Goal: Check status: Check status

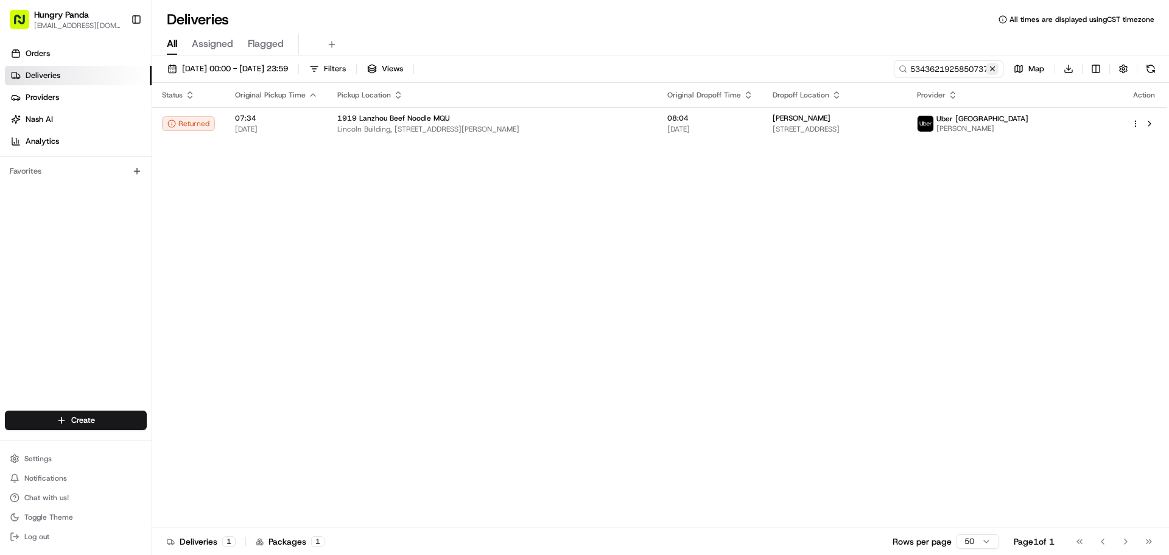
click at [995, 66] on button at bounding box center [992, 69] width 12 height 12
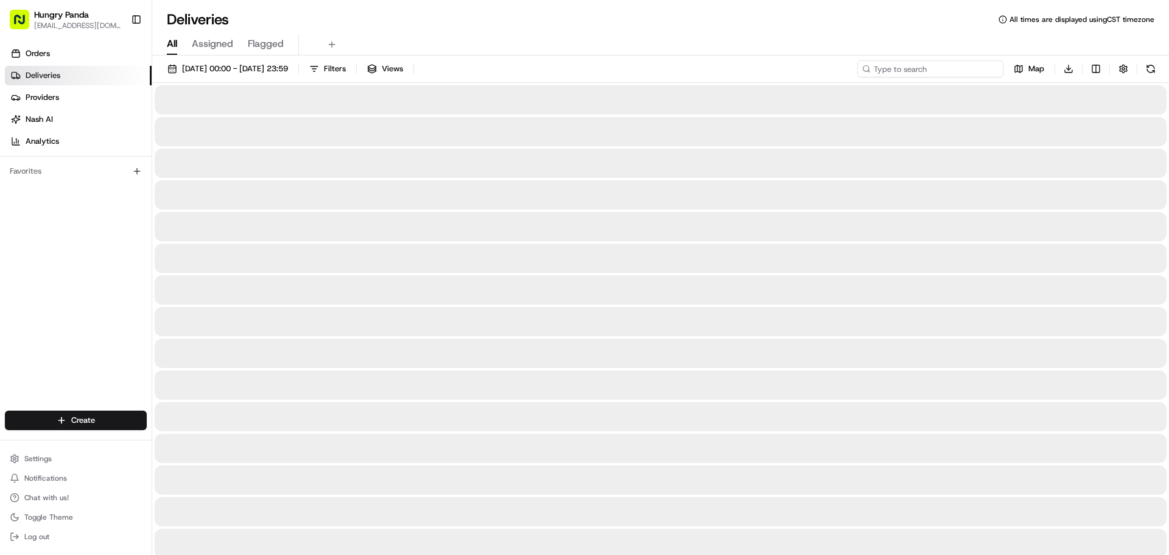
click at [957, 69] on input at bounding box center [930, 68] width 146 height 17
paste input "7447696375951786351663"
type input "7447696375951786351663"
click at [394, 111] on div at bounding box center [661, 99] width 1012 height 29
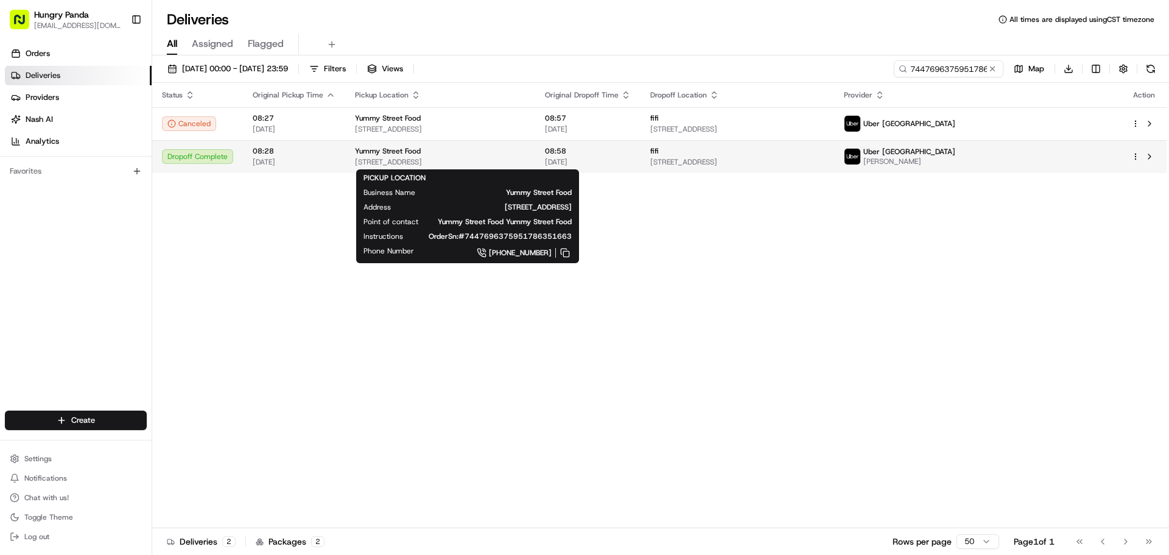
click at [404, 153] on span "Yummy Street Food" at bounding box center [388, 151] width 66 height 10
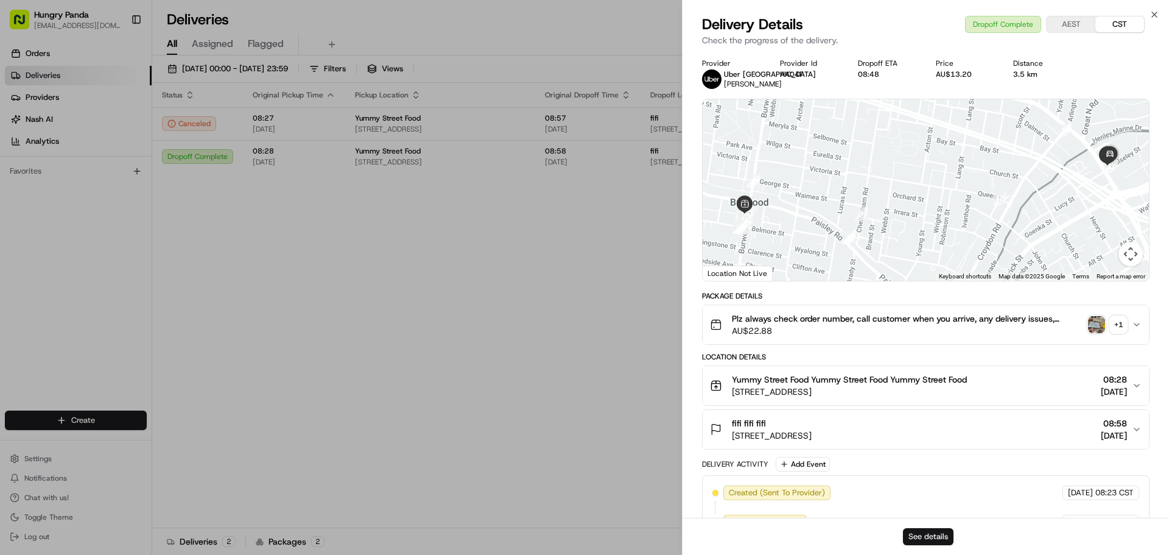
click at [927, 536] on button "See details" at bounding box center [928, 536] width 51 height 17
drag, startPoint x: 528, startPoint y: 195, endPoint x: 924, endPoint y: 116, distance: 404.1
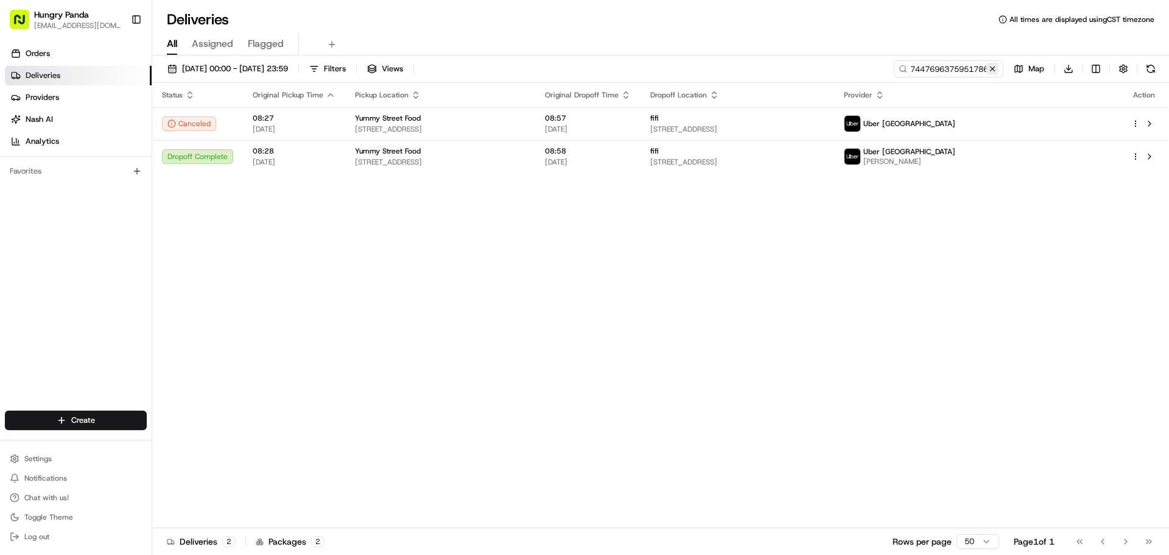
click at [993, 72] on button at bounding box center [992, 69] width 12 height 12
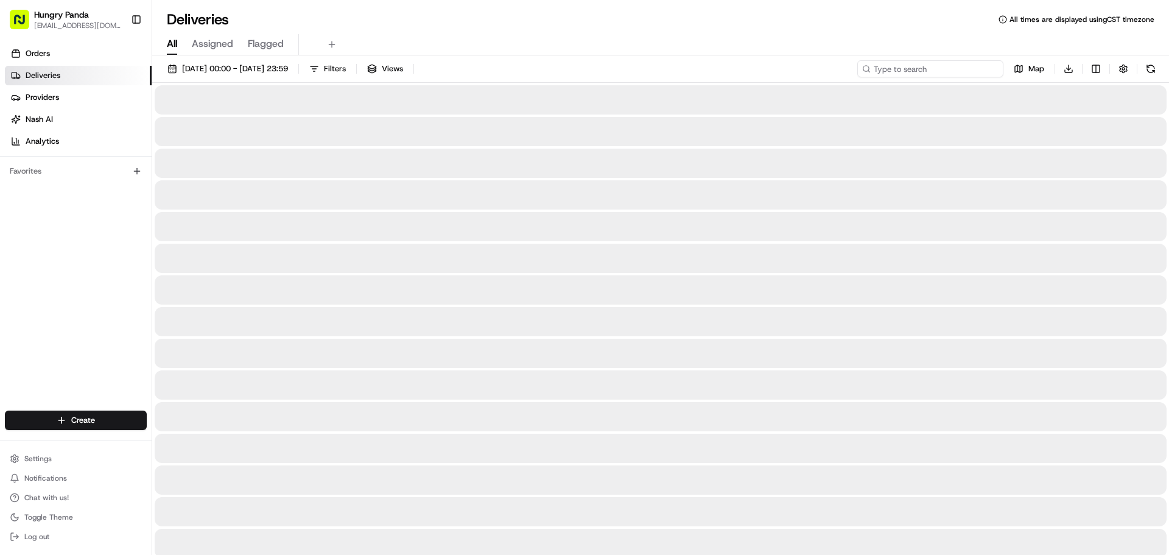
click at [976, 69] on input at bounding box center [930, 68] width 146 height 17
paste input "3652658445754714301289"
type input "3652658445754714301289"
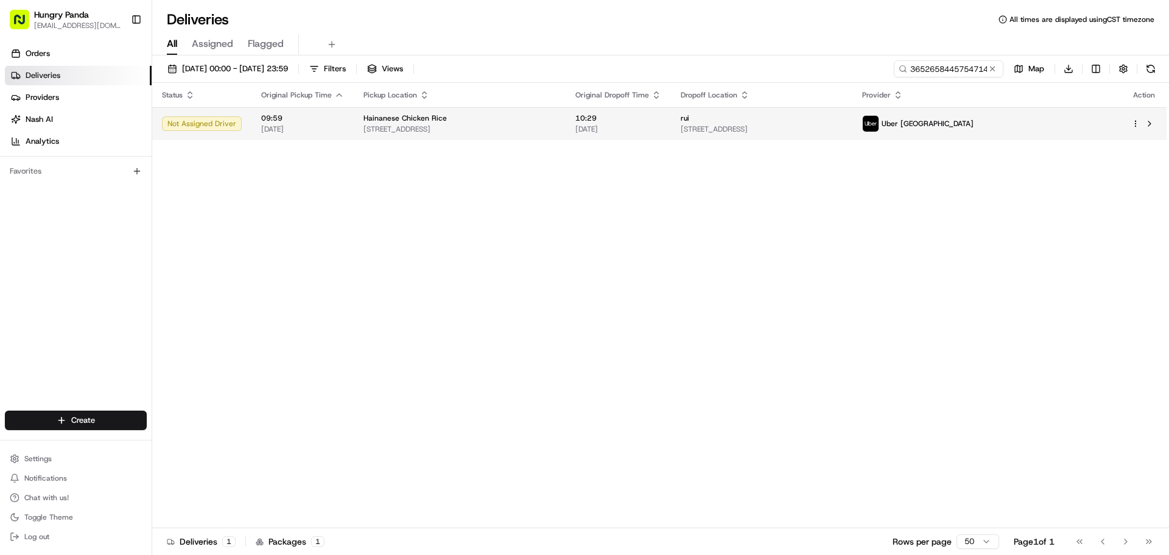
click at [661, 120] on span "10:29" at bounding box center [618, 118] width 86 height 10
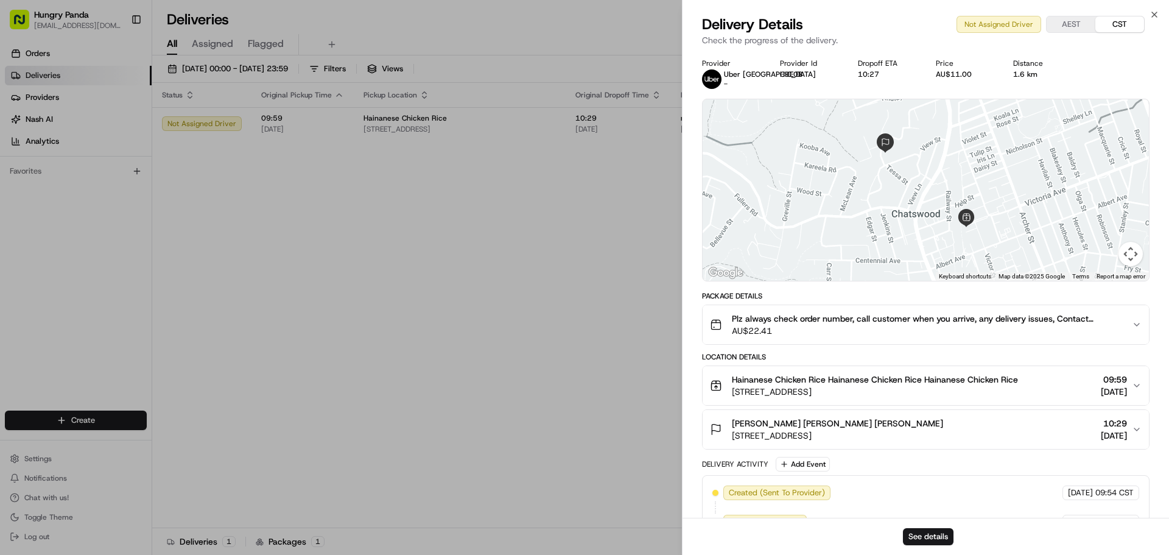
scroll to position [29, 0]
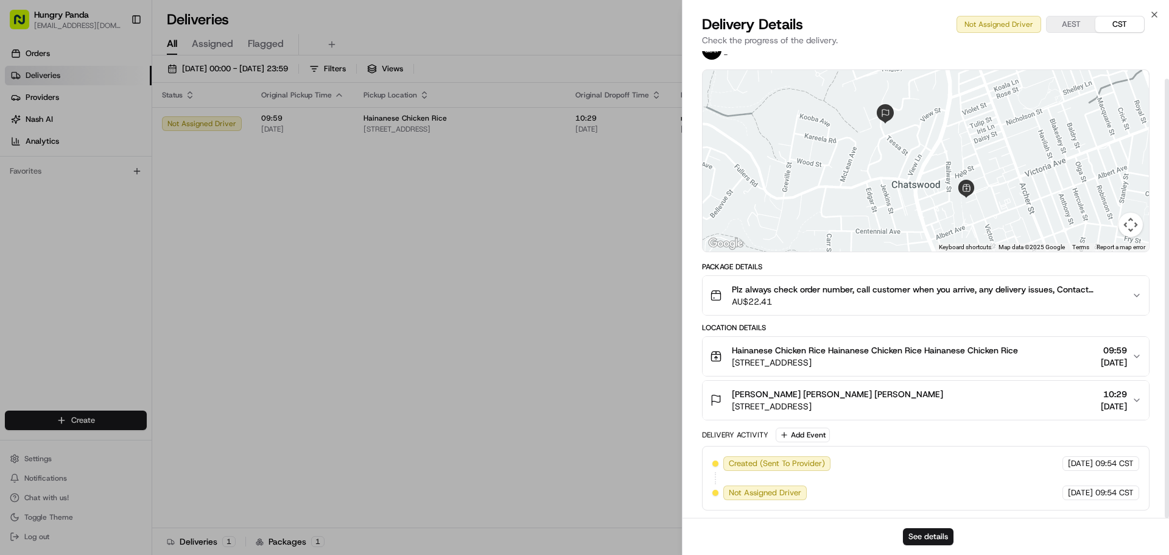
drag, startPoint x: 664, startPoint y: 344, endPoint x: 650, endPoint y: 328, distance: 20.7
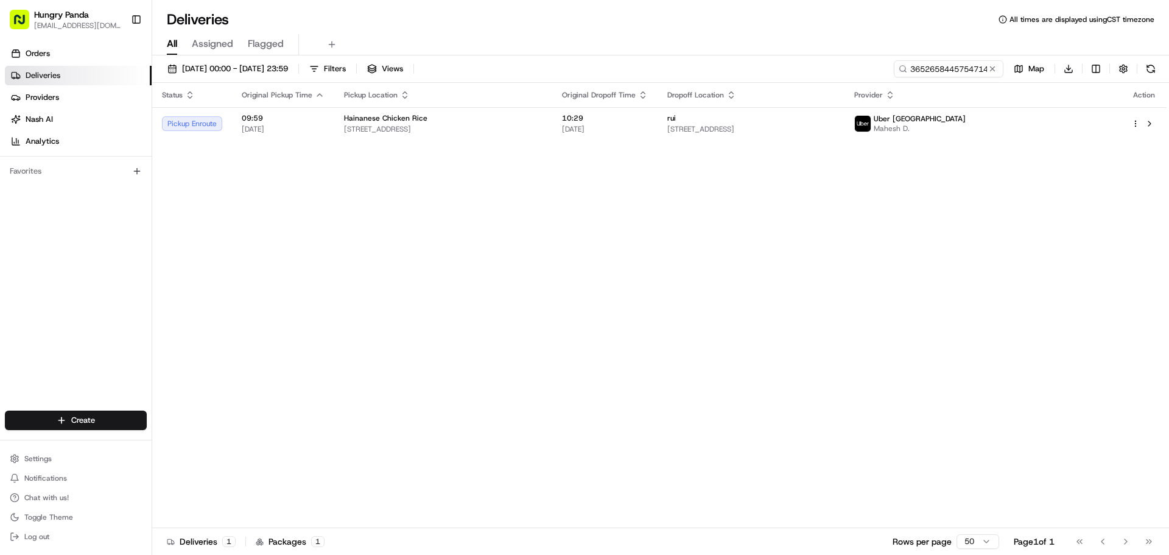
click at [571, 174] on div "Status Original Pickup Time Pickup Location Original Dropoff Time Dropoff Locat…" at bounding box center [659, 305] width 1014 height 445
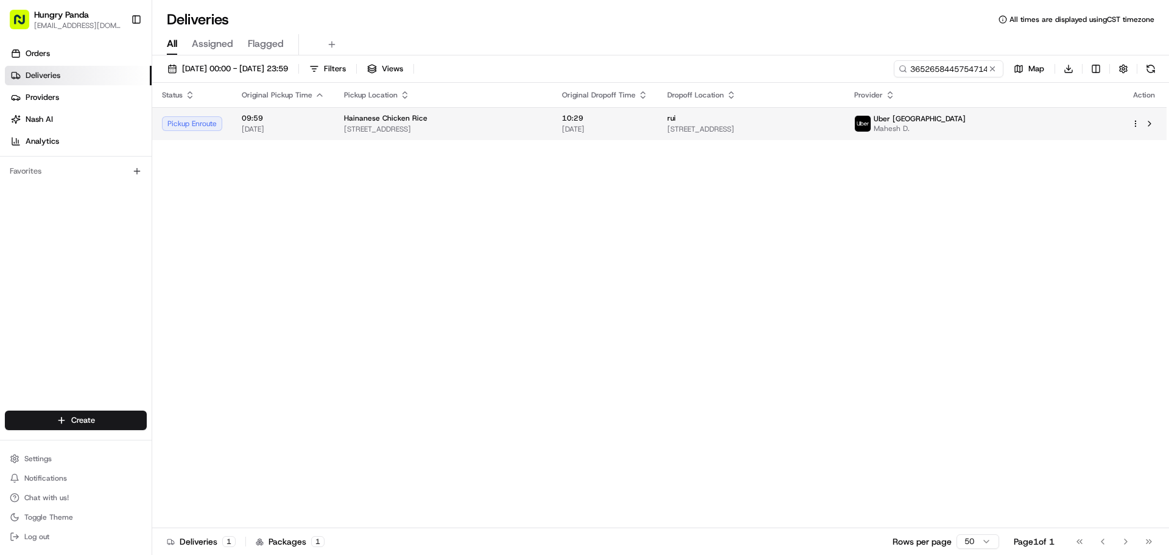
click at [346, 111] on td "Hainanese Chicken Rice [STREET_ADDRESS]" at bounding box center [443, 123] width 218 height 33
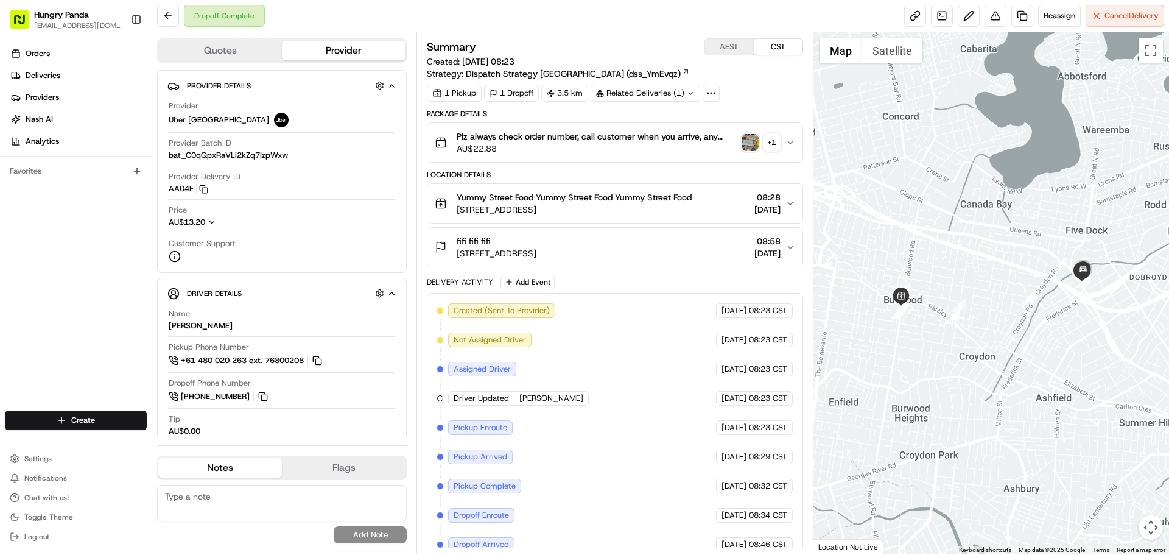
click at [750, 140] on img "button" at bounding box center [749, 142] width 17 height 17
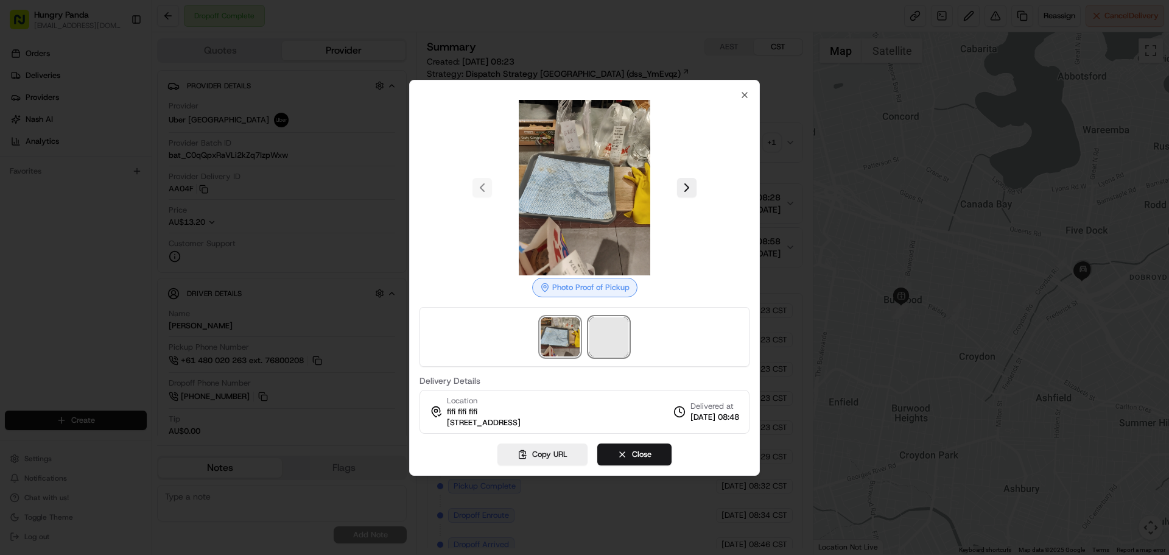
click at [605, 332] on span at bounding box center [608, 336] width 39 height 39
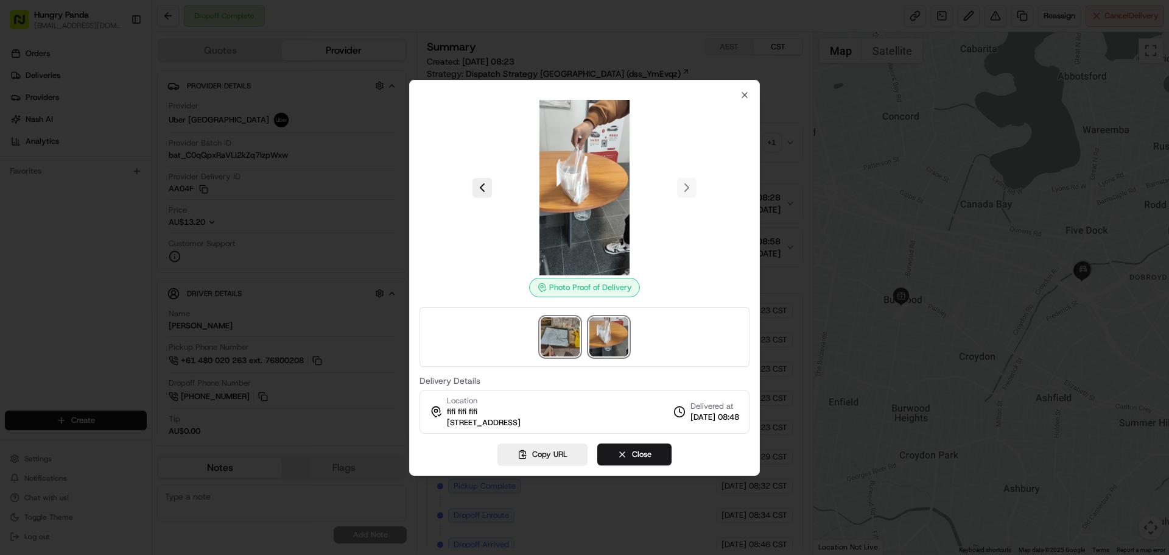
click at [553, 334] on img at bounding box center [560, 336] width 39 height 39
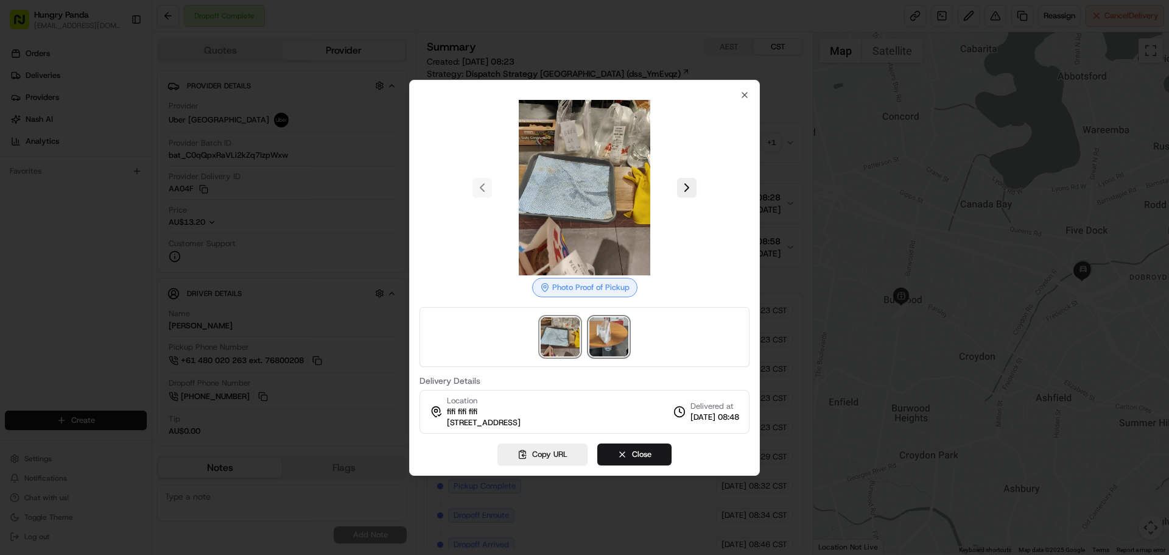
click at [608, 336] on img at bounding box center [608, 336] width 39 height 39
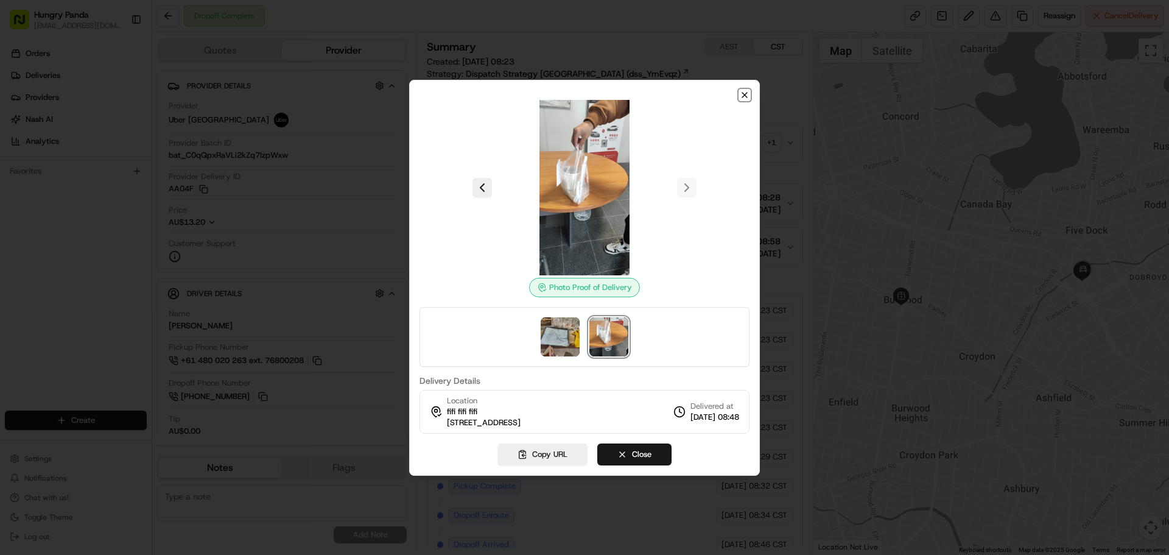
click at [745, 97] on icon "button" at bounding box center [745, 95] width 10 height 10
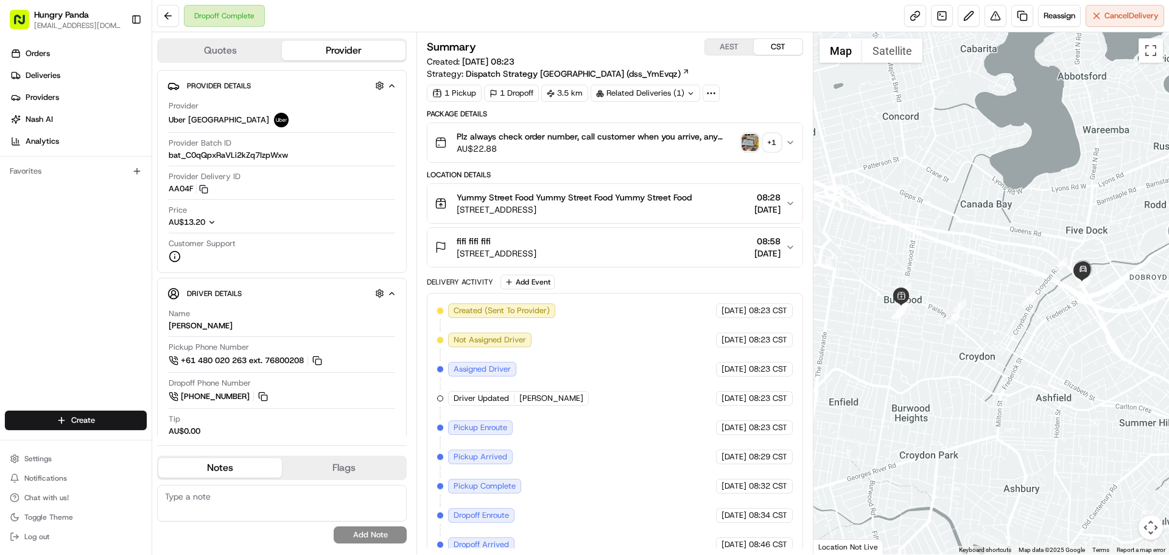
click at [748, 141] on img "button" at bounding box center [749, 142] width 17 height 17
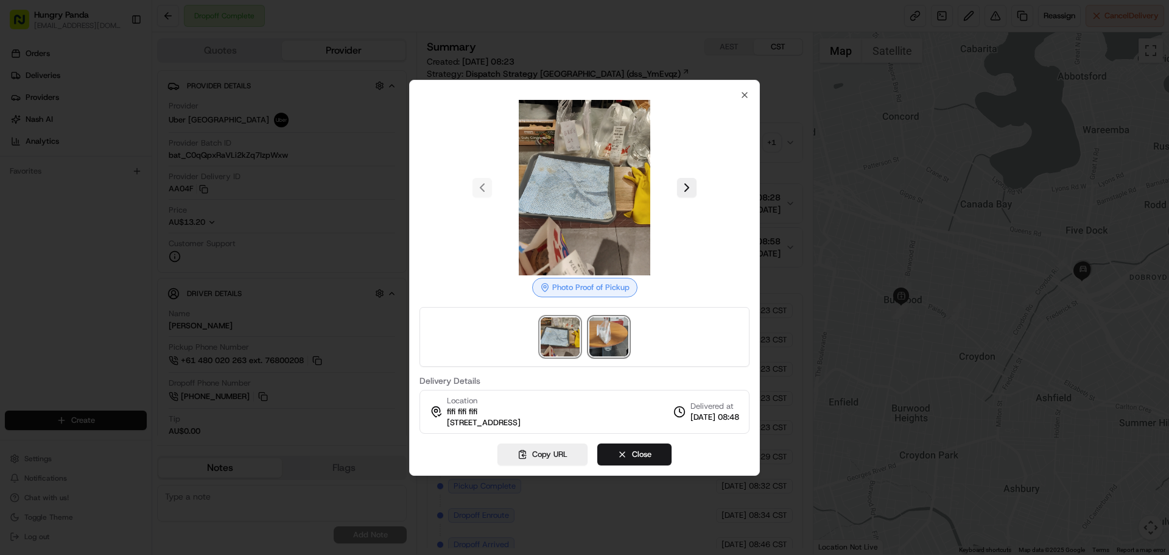
click at [611, 334] on img at bounding box center [608, 336] width 39 height 39
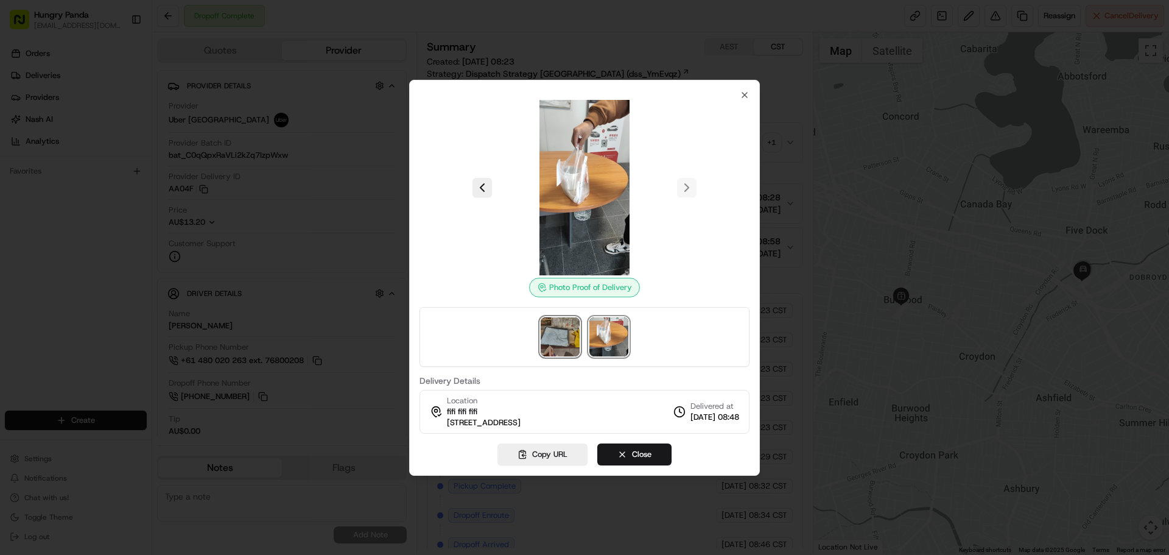
click at [548, 340] on img at bounding box center [560, 336] width 39 height 39
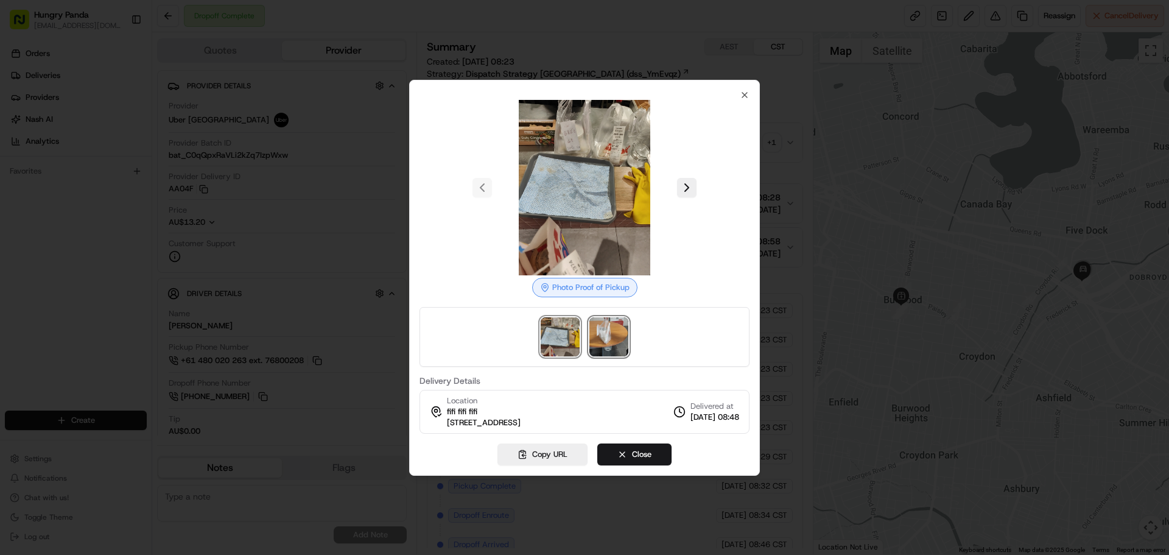
click at [600, 332] on img at bounding box center [608, 336] width 39 height 39
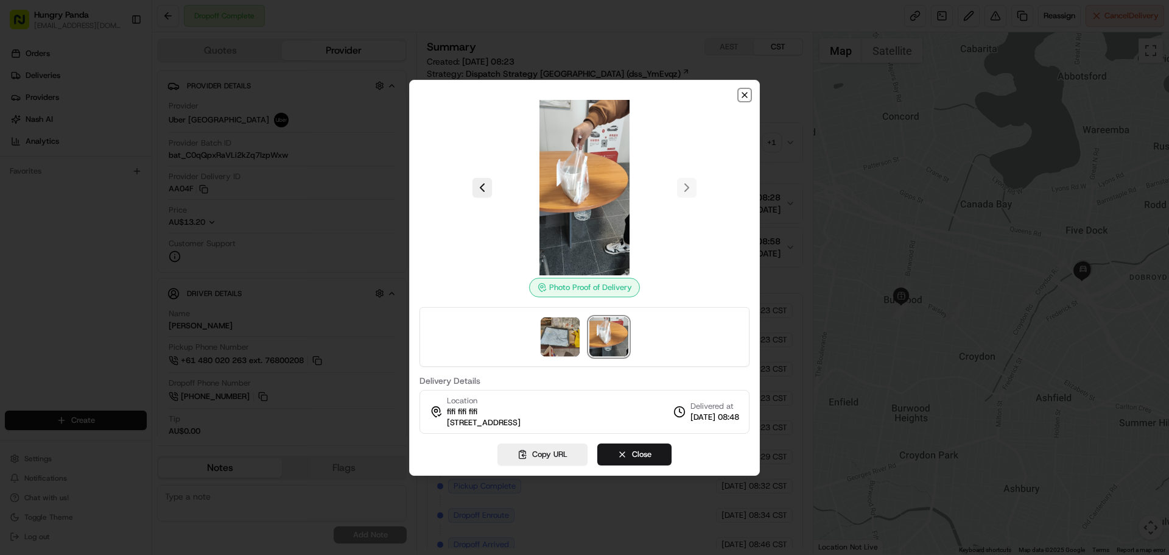
click at [741, 92] on icon "button" at bounding box center [745, 95] width 10 height 10
